Goal: Check status: Check status

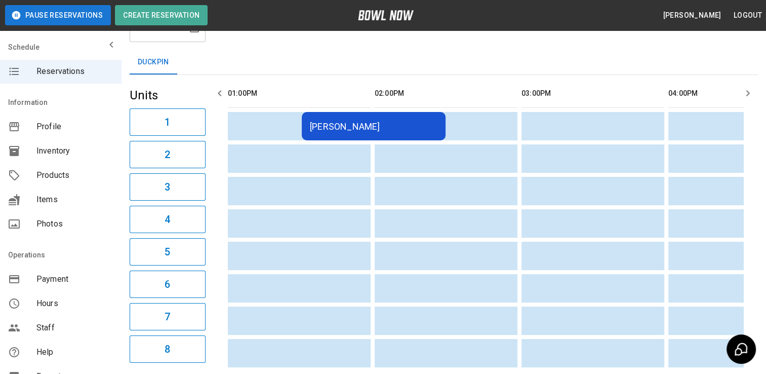
scroll to position [0, 622]
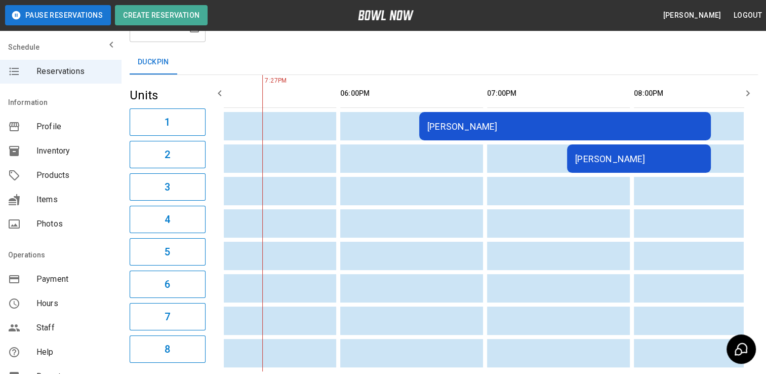
click at [614, 134] on td "[PERSON_NAME]" at bounding box center [565, 126] width 292 height 28
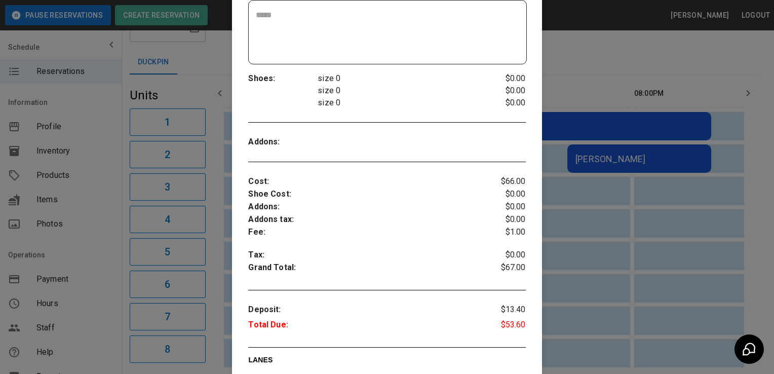
scroll to position [255, 0]
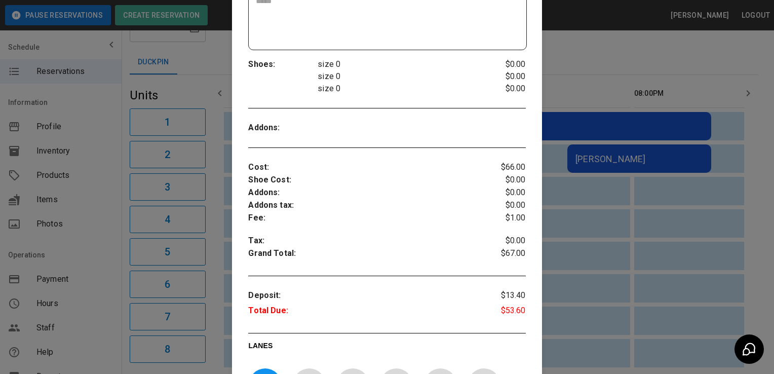
click at [608, 149] on div at bounding box center [387, 187] width 774 height 374
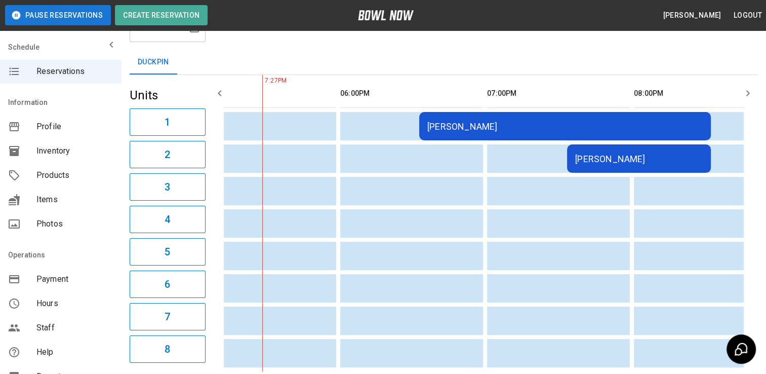
click at [603, 157] on div "[PERSON_NAME]" at bounding box center [639, 158] width 128 height 11
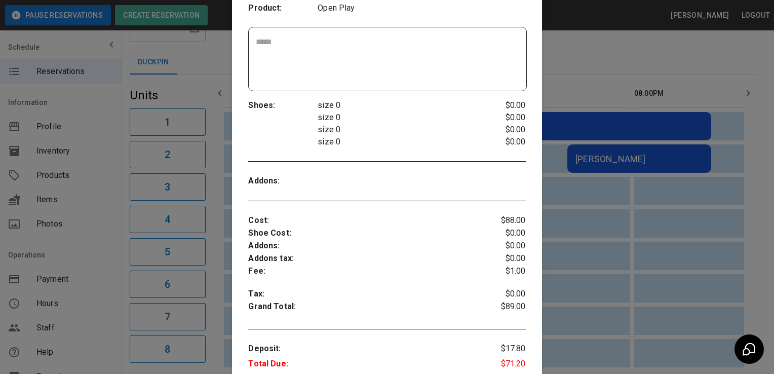
scroll to position [216, 0]
click at [565, 193] on div at bounding box center [387, 187] width 774 height 374
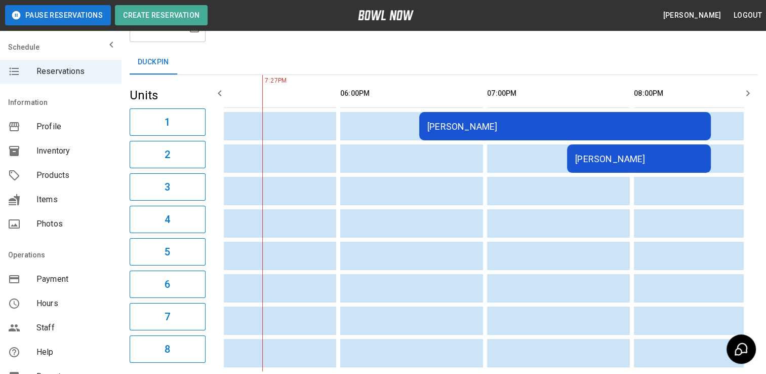
click at [592, 160] on div "[PERSON_NAME]" at bounding box center [639, 158] width 128 height 11
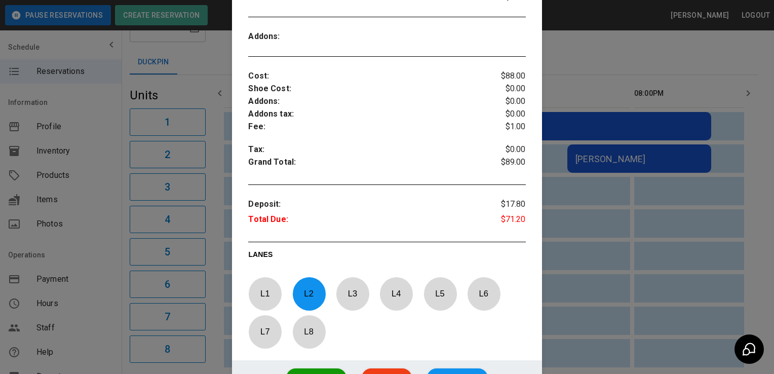
scroll to position [365, 0]
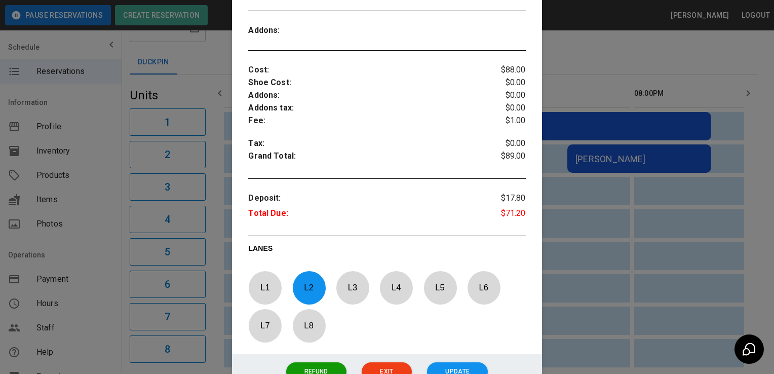
click at [621, 242] on div at bounding box center [387, 187] width 774 height 374
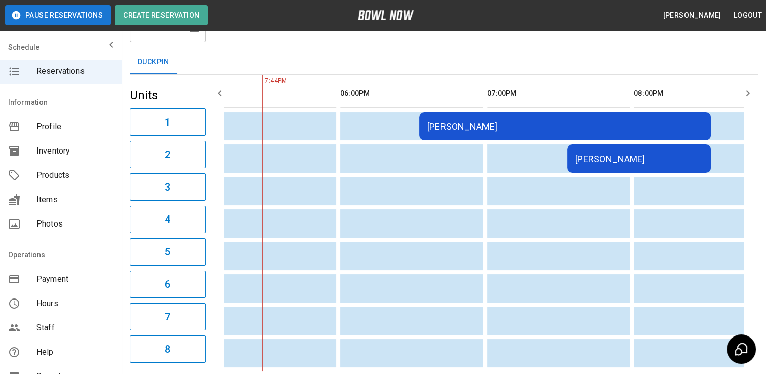
click at [561, 126] on div "[PERSON_NAME]" at bounding box center [565, 126] width 276 height 11
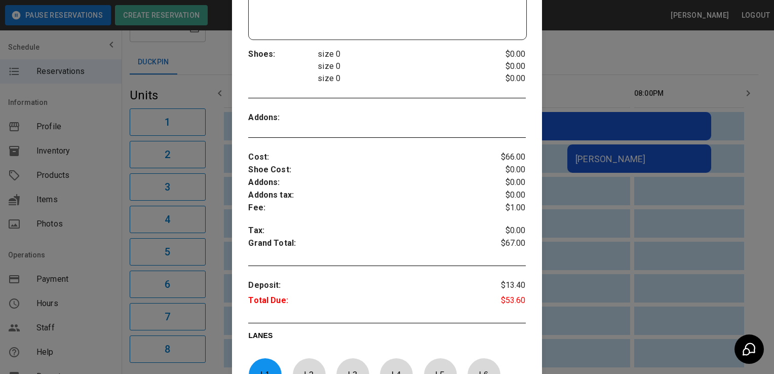
scroll to position [265, 0]
click at [571, 216] on div at bounding box center [387, 187] width 774 height 374
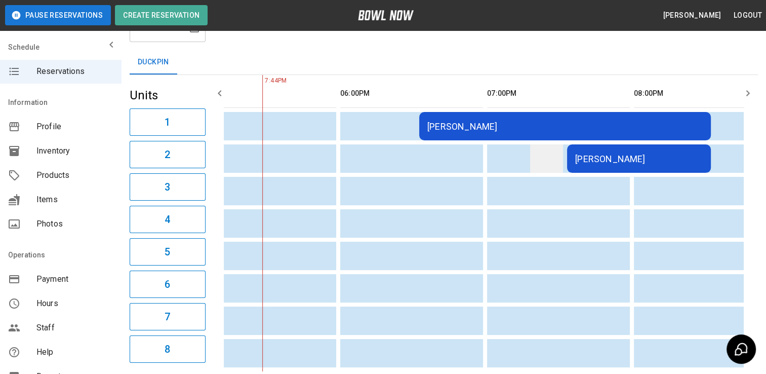
drag, startPoint x: 571, startPoint y: 216, endPoint x: 535, endPoint y: 171, distance: 57.6
click at [535, 171] on td "sticky table" at bounding box center [546, 158] width 33 height 28
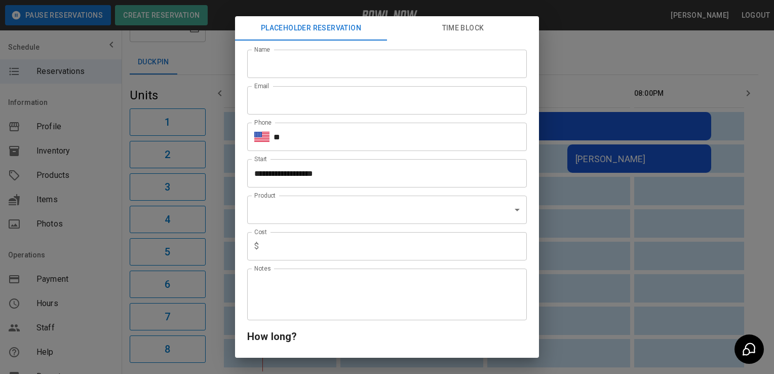
click at [580, 171] on div "**********" at bounding box center [387, 187] width 774 height 374
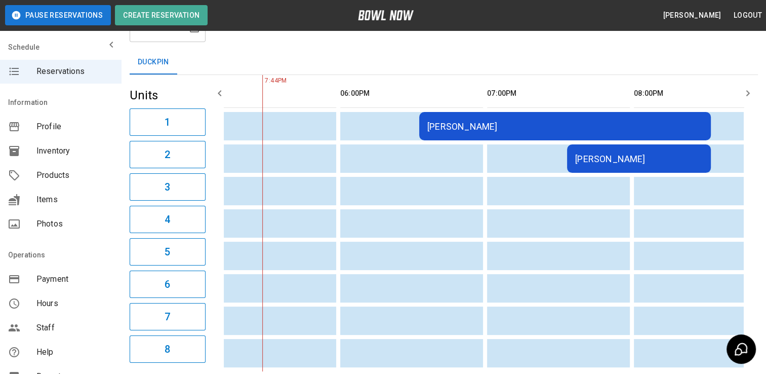
click at [581, 168] on td "[PERSON_NAME]" at bounding box center [639, 158] width 144 height 28
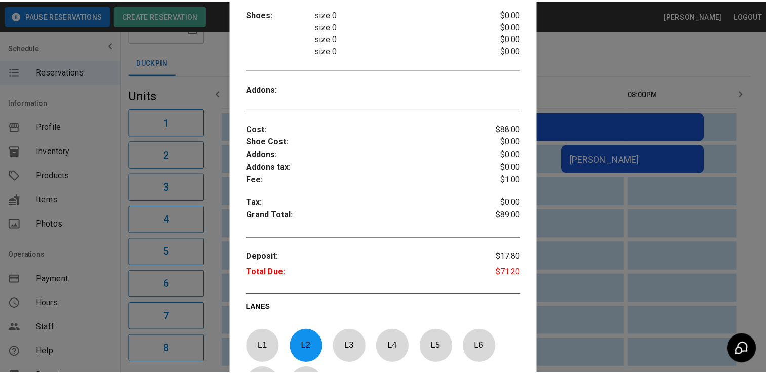
scroll to position [306, 0]
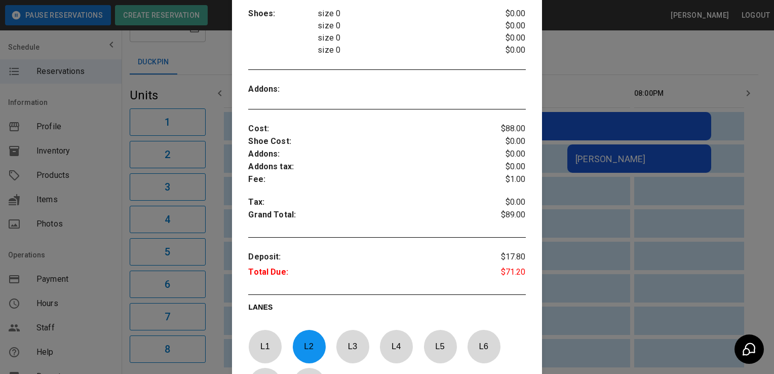
click at [545, 264] on div at bounding box center [387, 187] width 774 height 374
